Goal: Obtain resource: Download file/media

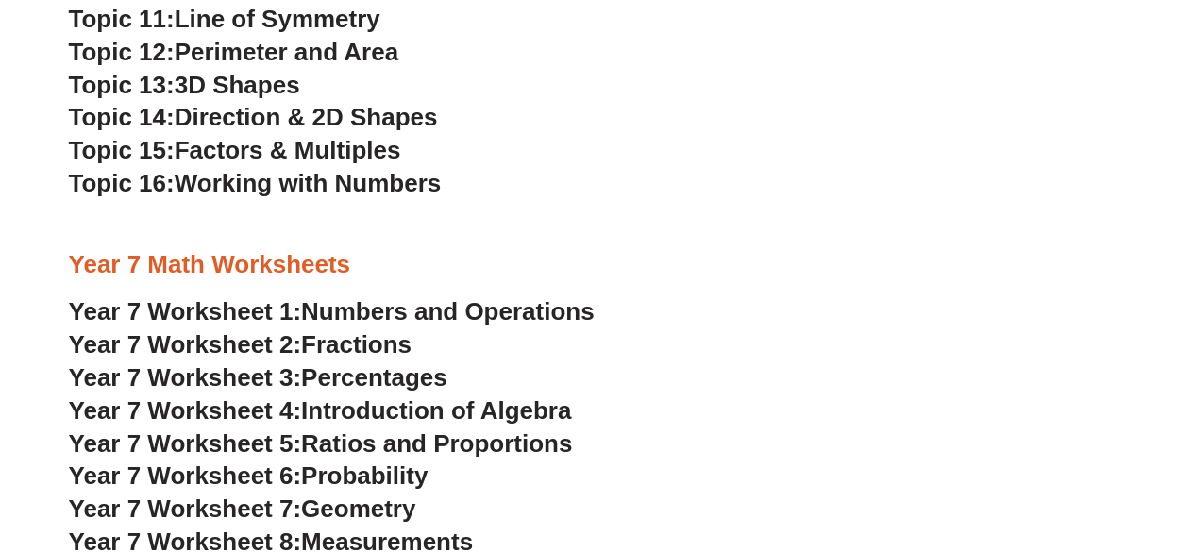
scroll to position [5483, 0]
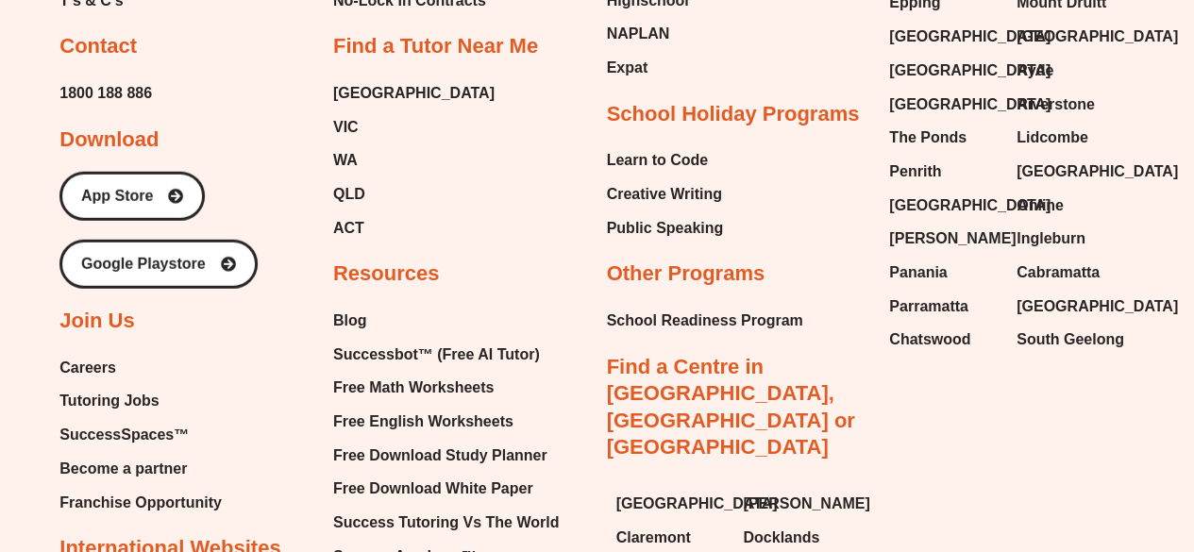
scroll to position [20819, 0]
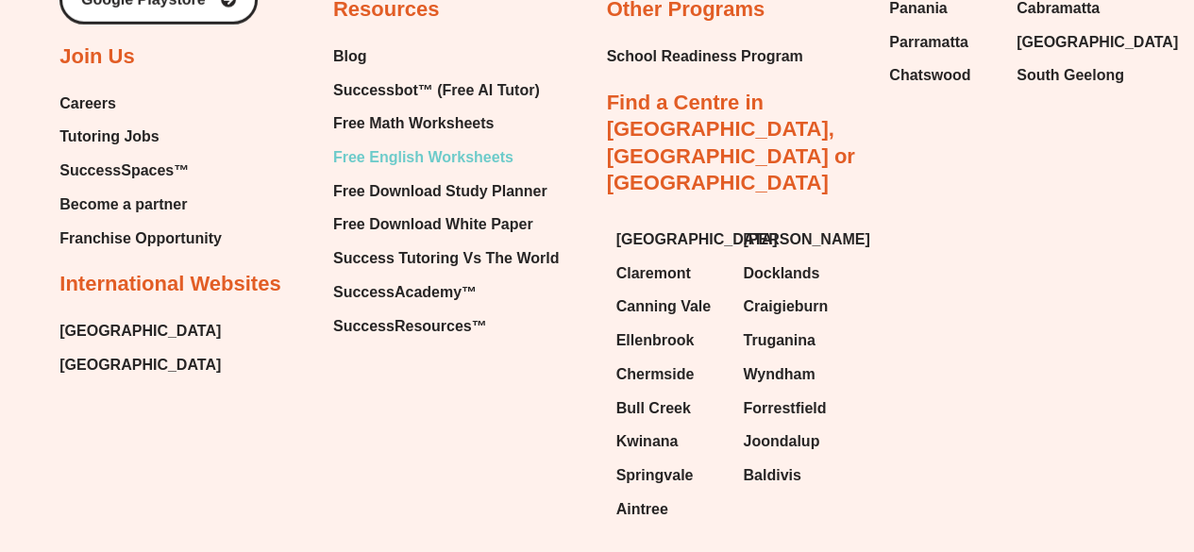
click at [464, 143] on span "Free English Worksheets" at bounding box center [423, 157] width 180 height 28
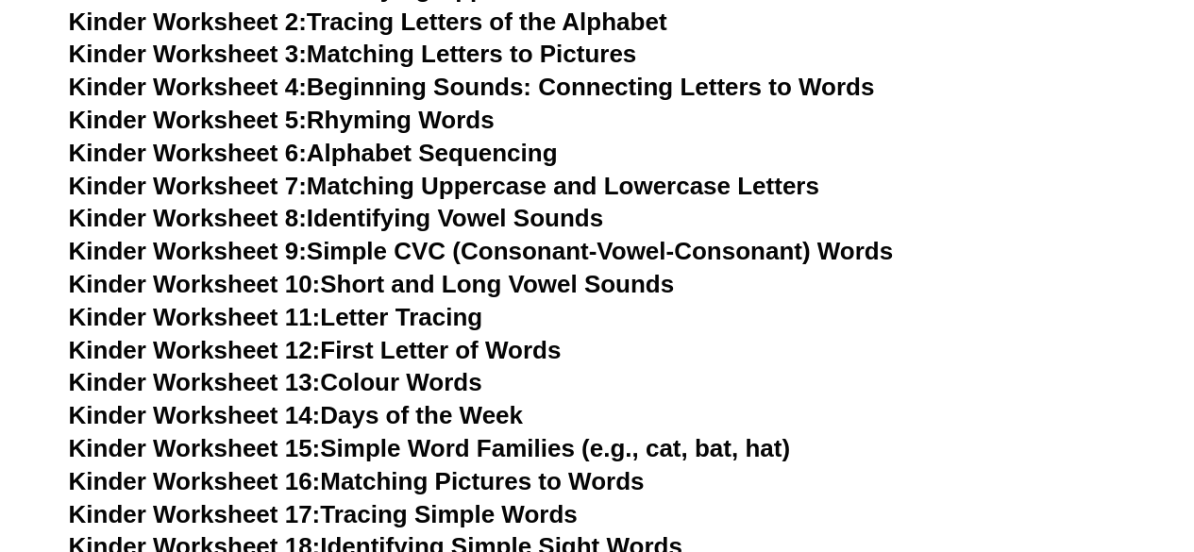
scroll to position [1077, 0]
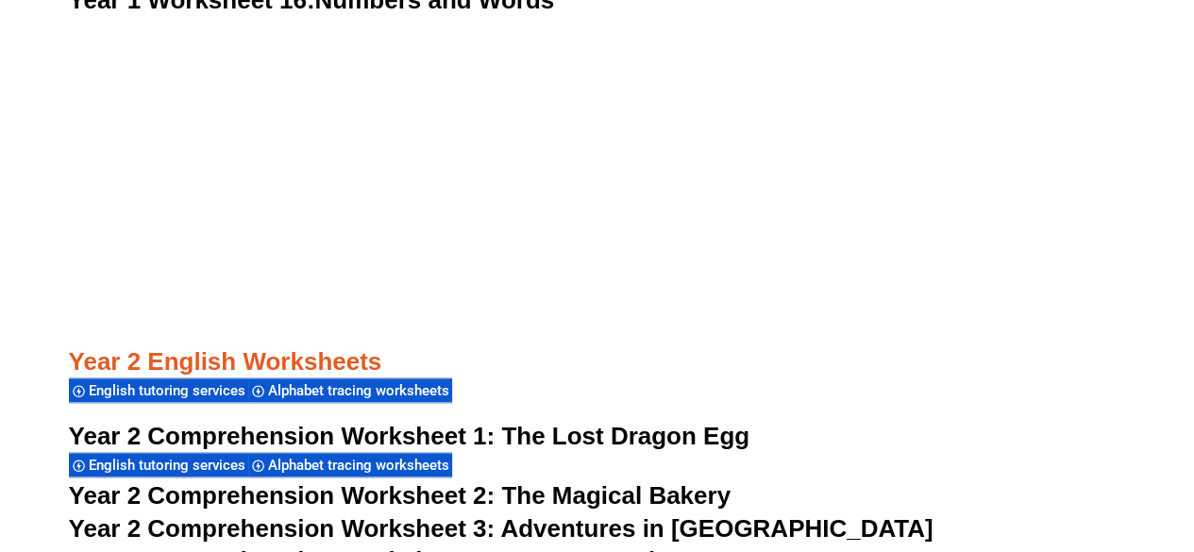
scroll to position [4418, 0]
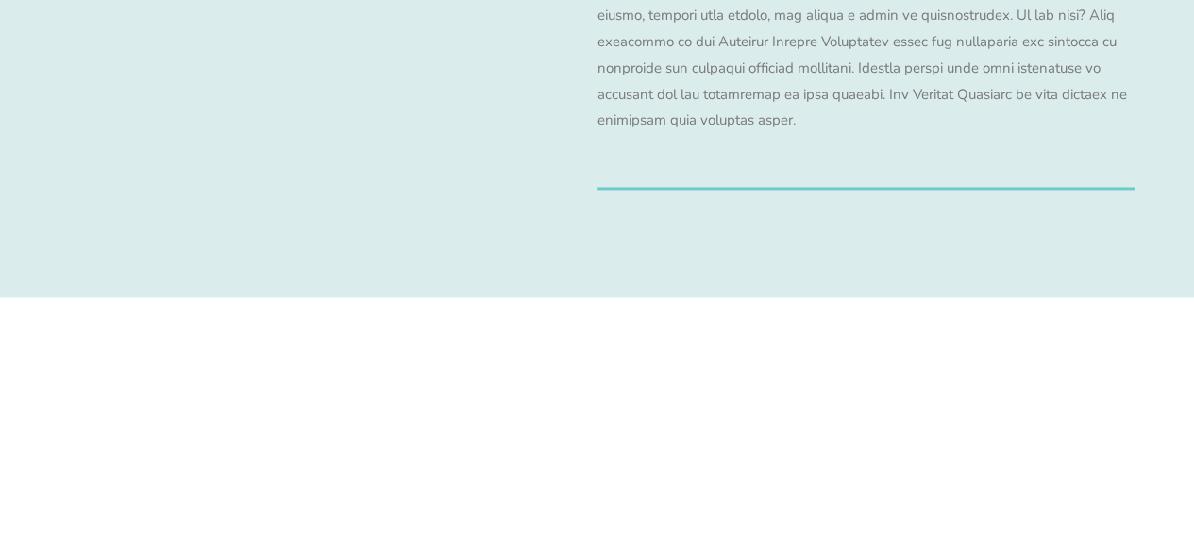
scroll to position [19298, 0]
